Goal: Check status: Check status

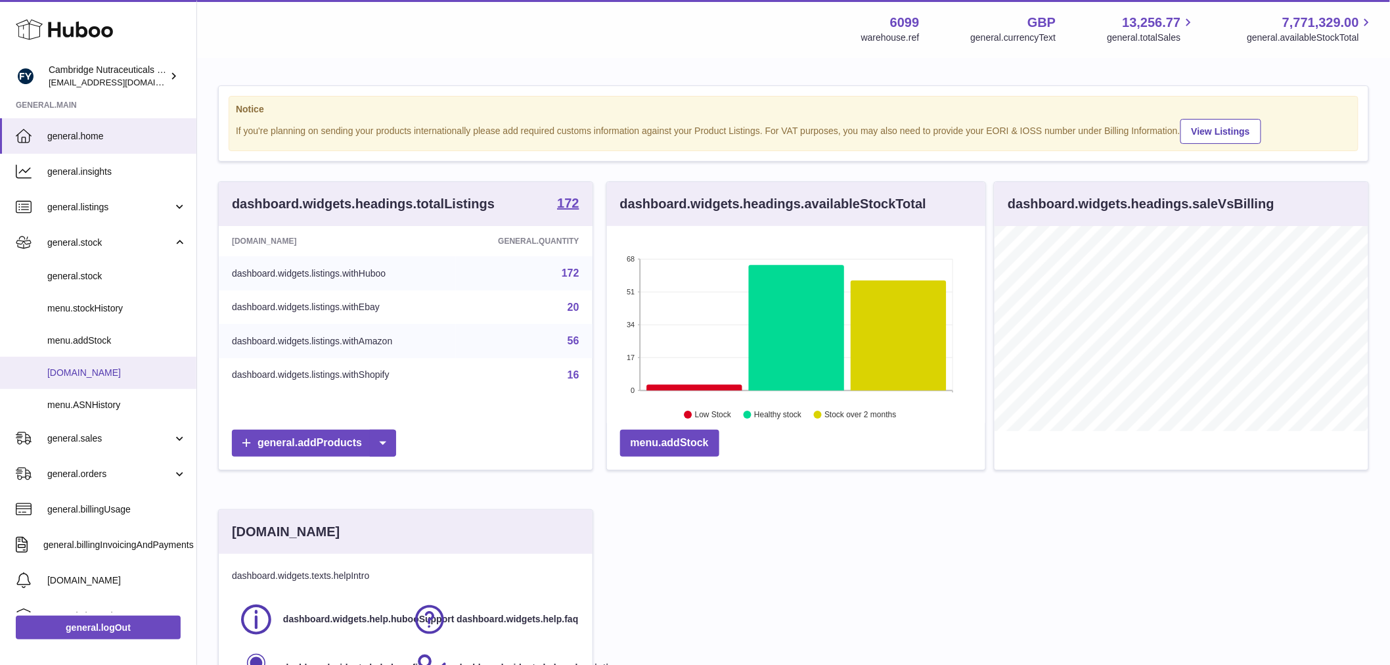
scroll to position [205, 373]
click at [102, 364] on link "menu.delivery" at bounding box center [98, 373] width 196 height 32
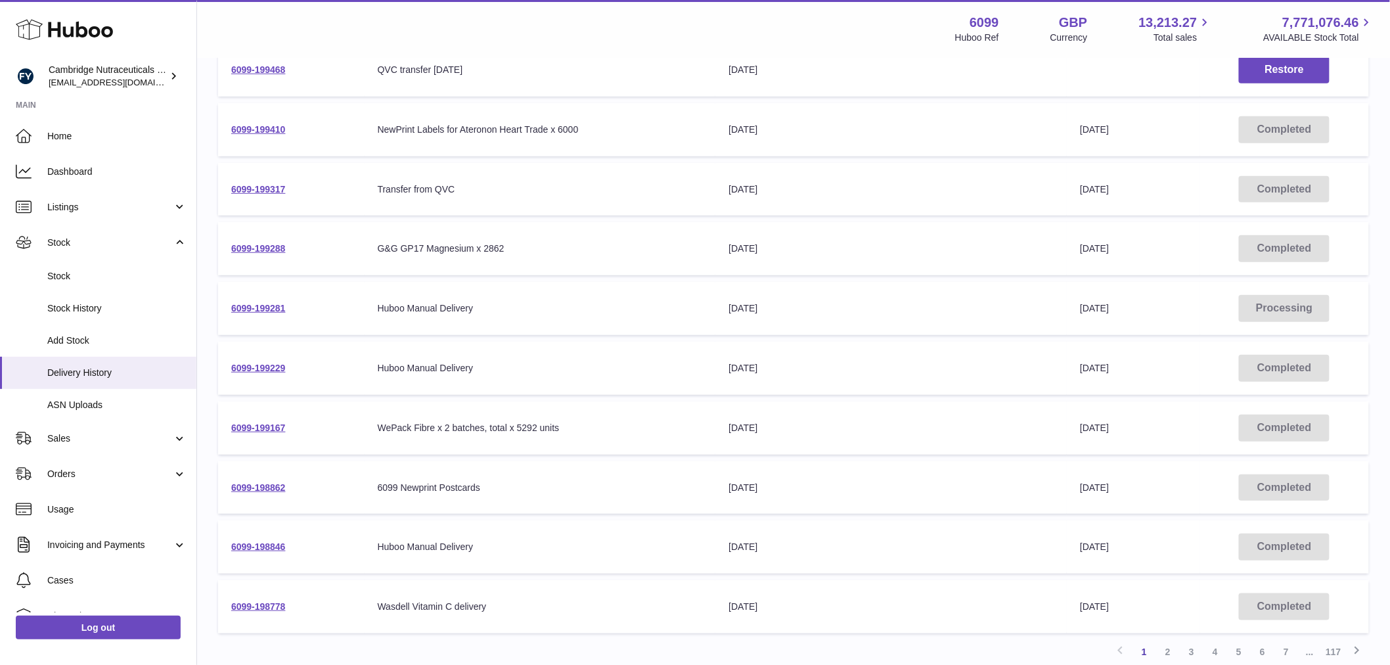
scroll to position [219, 0]
click at [264, 421] on link "6099-199167" at bounding box center [258, 425] width 55 height 11
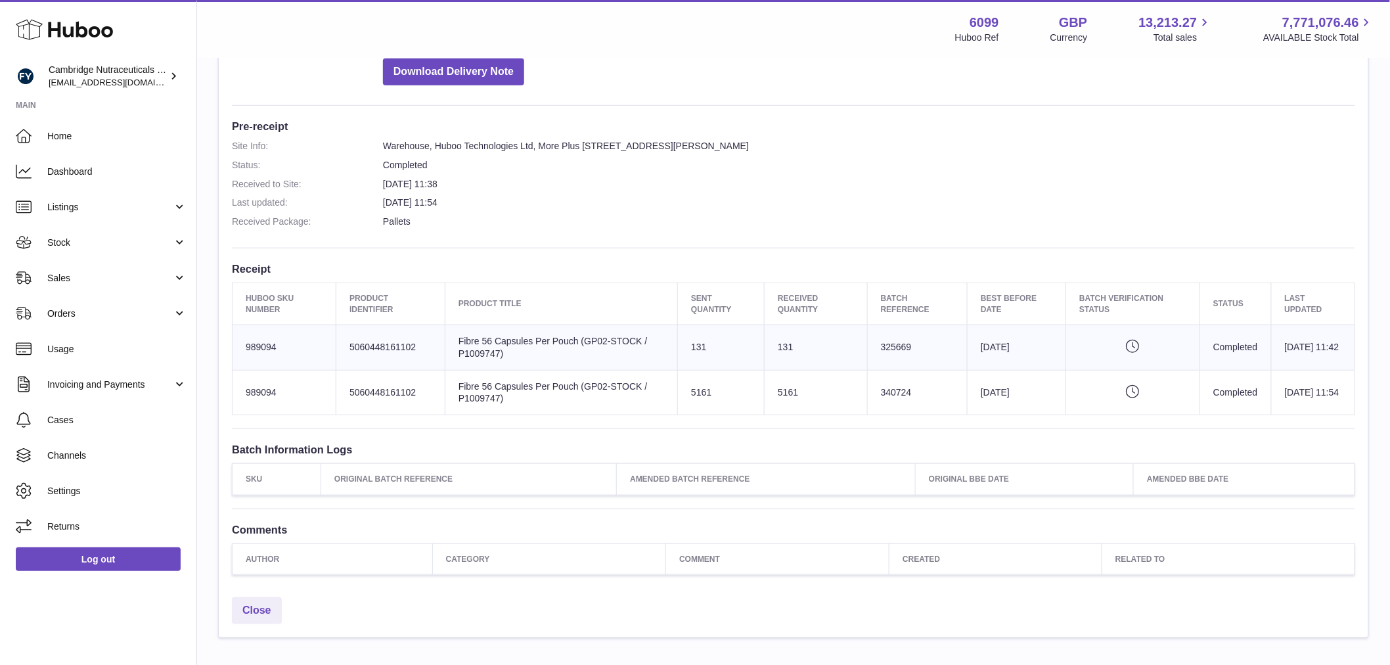
scroll to position [78, 0]
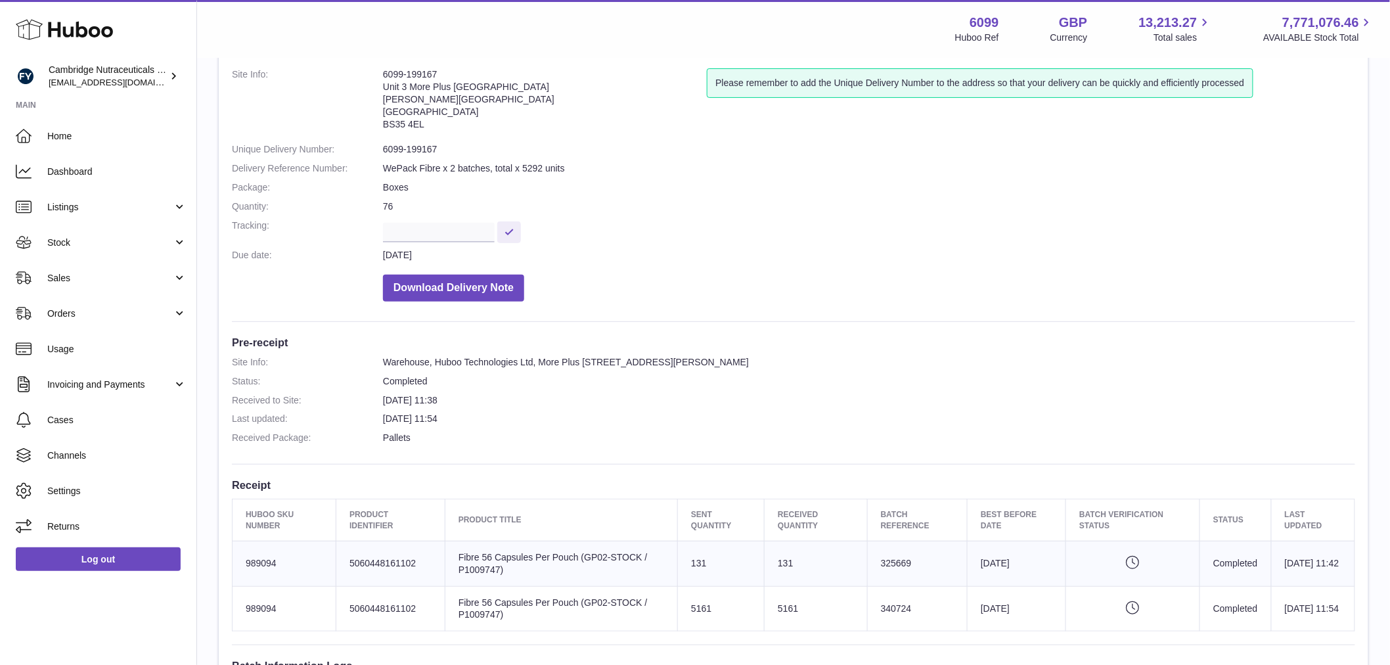
click at [881, 558] on td "Batch Reference 325669" at bounding box center [917, 563] width 100 height 45
click at [885, 558] on td "Batch Reference 325669" at bounding box center [917, 563] width 100 height 45
copy td "325669"
click at [883, 608] on td "Batch Reference 340724" at bounding box center [917, 608] width 100 height 45
click at [882, 608] on td "Batch Reference 340724" at bounding box center [917, 608] width 100 height 45
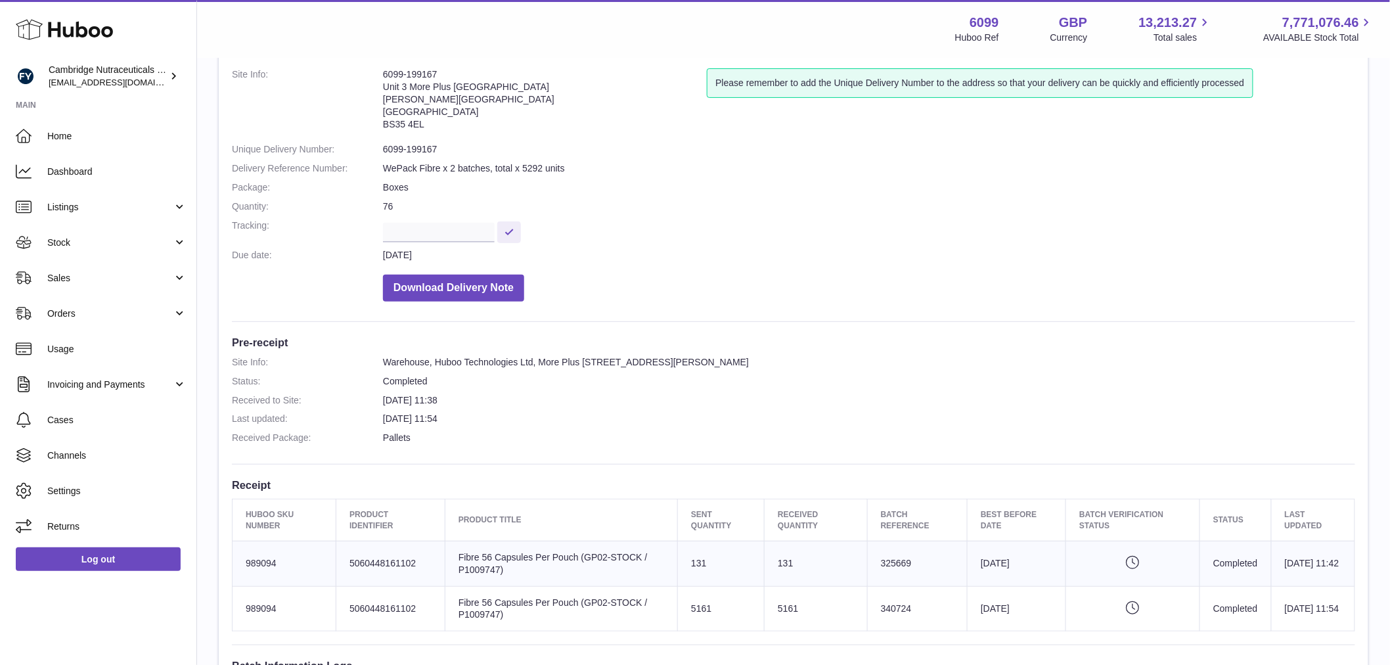
copy td "340724"
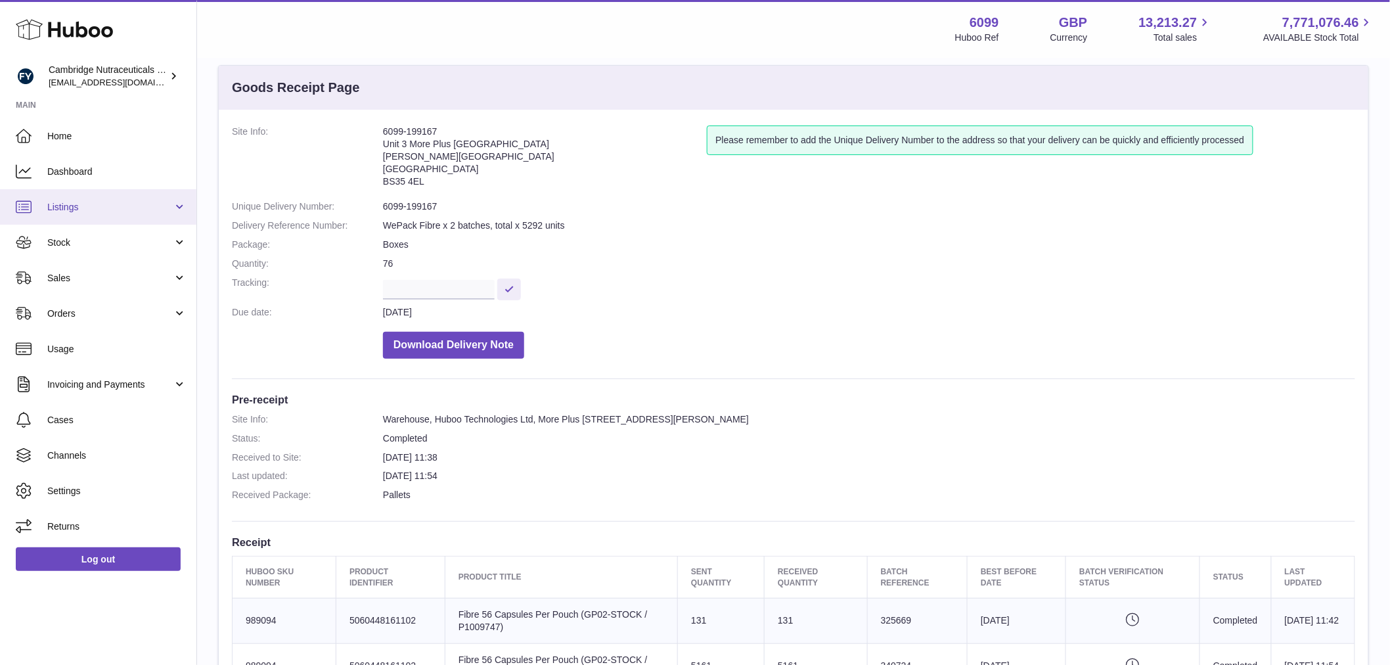
scroll to position [5, 0]
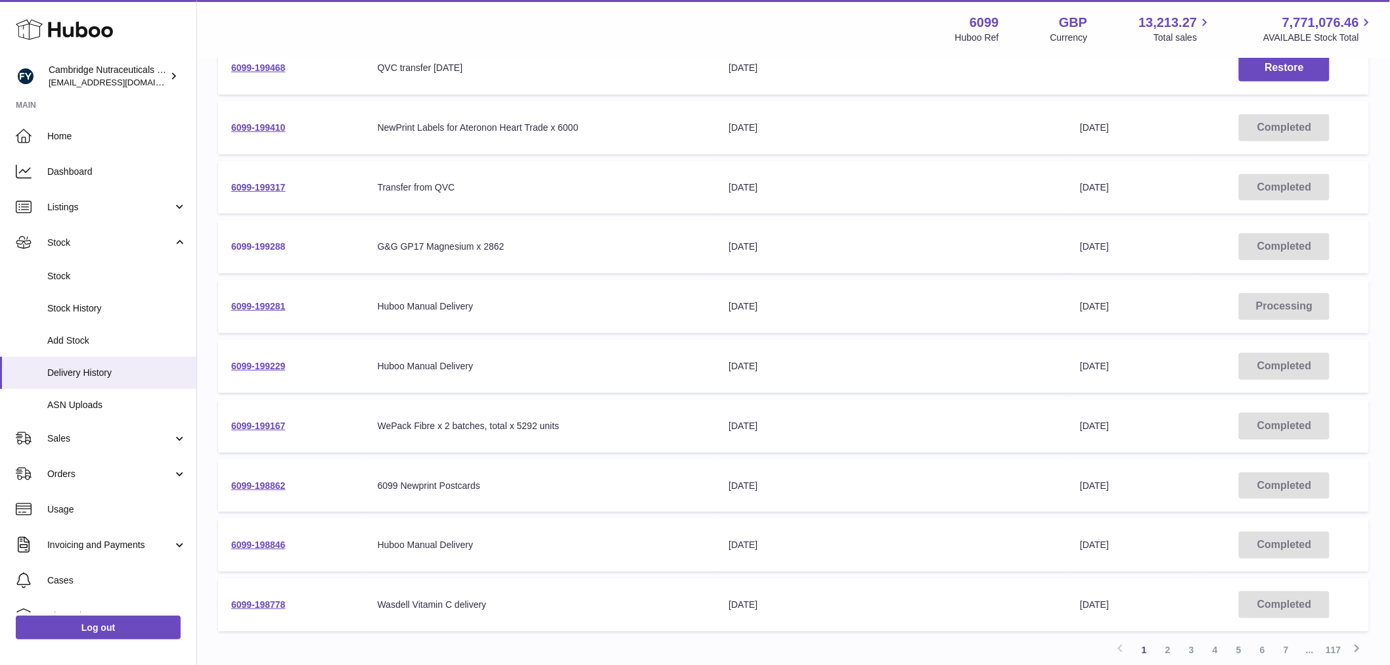
click at [277, 243] on link "6099-199288" at bounding box center [258, 246] width 55 height 11
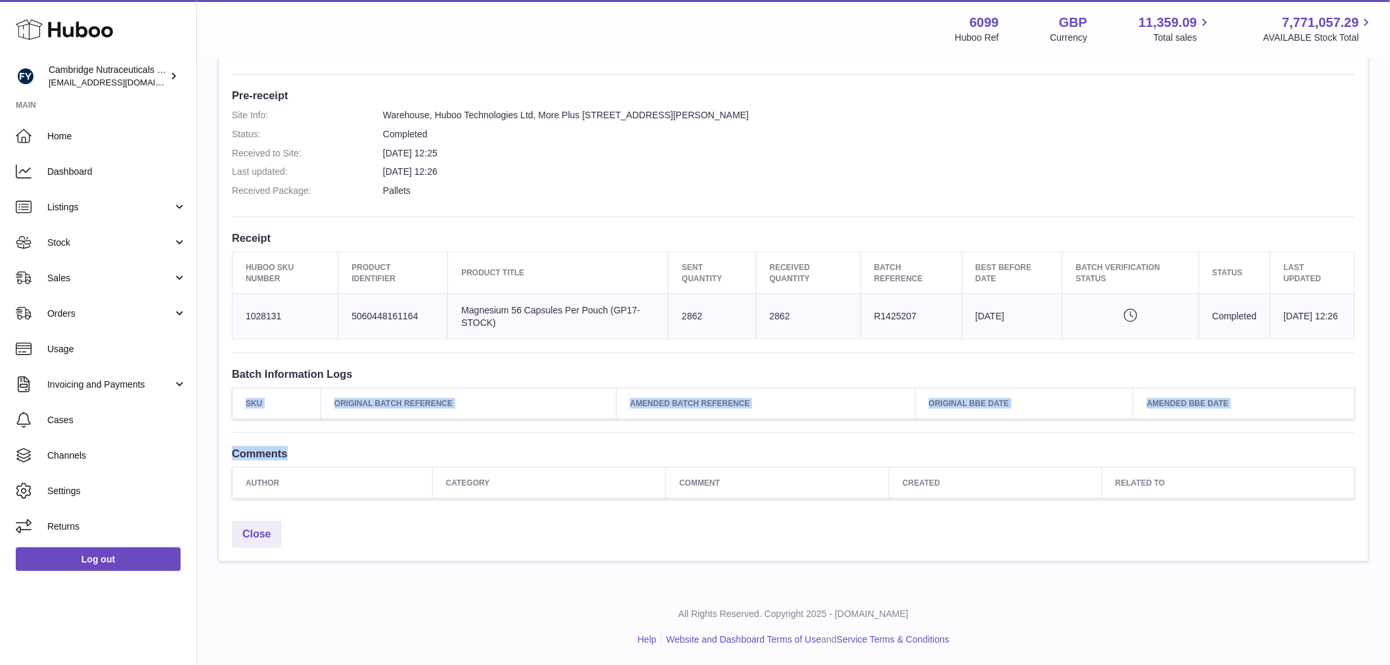
drag, startPoint x: 632, startPoint y: 493, endPoint x: 629, endPoint y: 560, distance: 67.1
click at [645, 548] on div "Goods Receipt Page Site Info: 6099-199288 Unit 3 More Plus [GEOGRAPHIC_DATA][PE…" at bounding box center [793, 161] width 1151 height 801
click at [616, 483] on th "Category" at bounding box center [548, 482] width 233 height 31
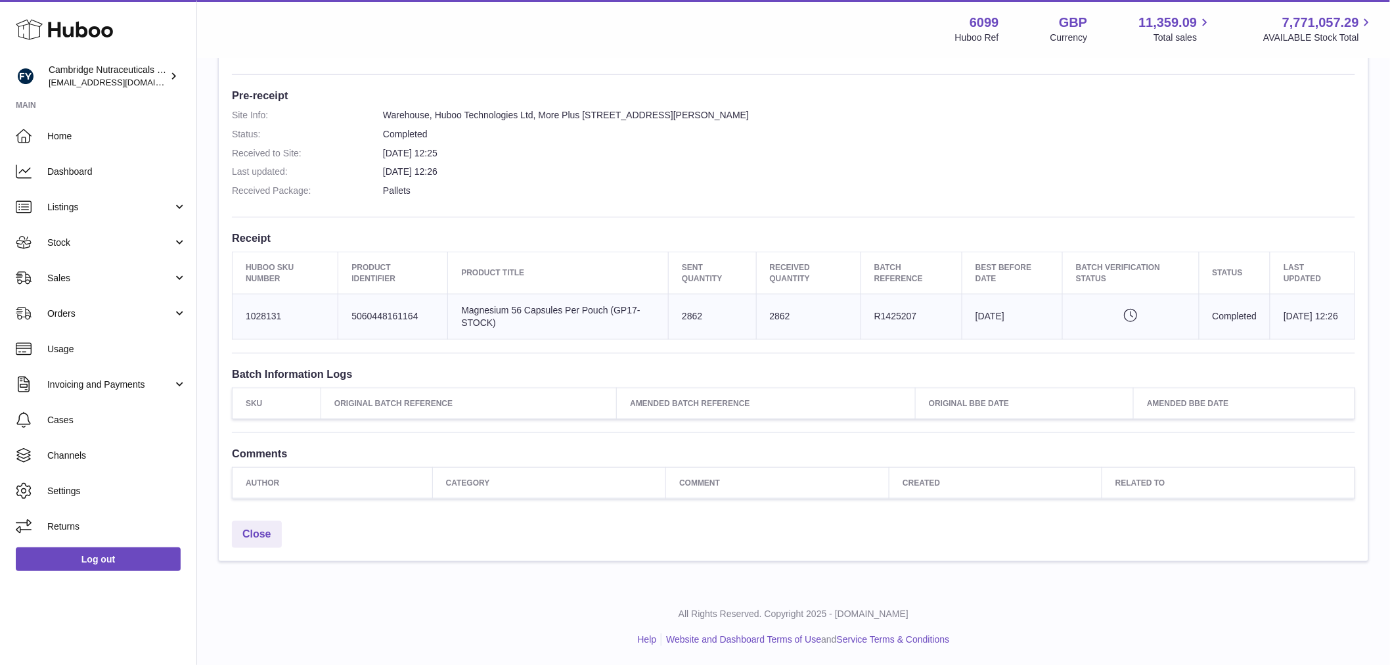
click at [905, 367] on h3 "Batch Information Logs" at bounding box center [793, 374] width 1123 height 14
click at [976, 168] on dd "[DATE] 12:26" at bounding box center [869, 172] width 972 height 12
click at [928, 79] on div "Site Info: 6099-199288 Unit 3 More Plus [STREET_ADDRESS][PERSON_NAME] Please re…" at bounding box center [794, 160] width 1150 height 709
click at [888, 310] on td "Batch Reference R1425207" at bounding box center [911, 316] width 101 height 45
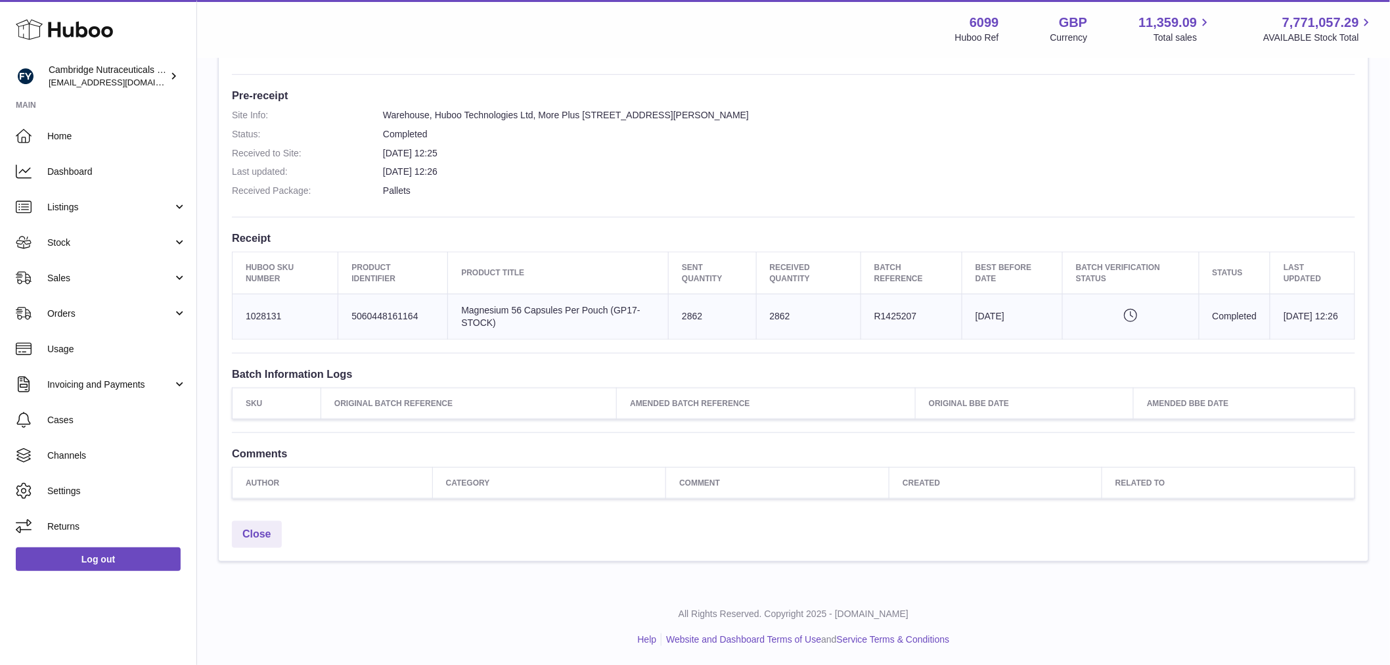
copy td "R1425207"
